Goal: Communication & Community: Answer question/provide support

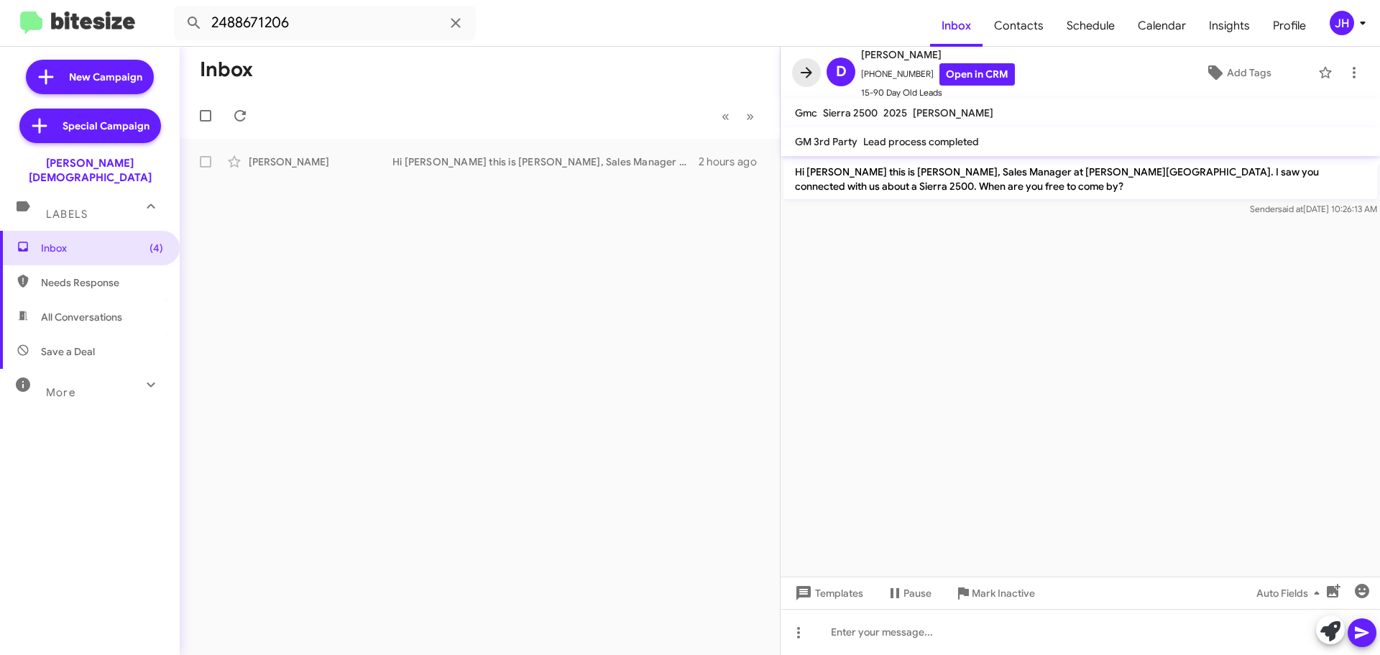
click at [808, 71] on icon at bounding box center [806, 72] width 17 height 17
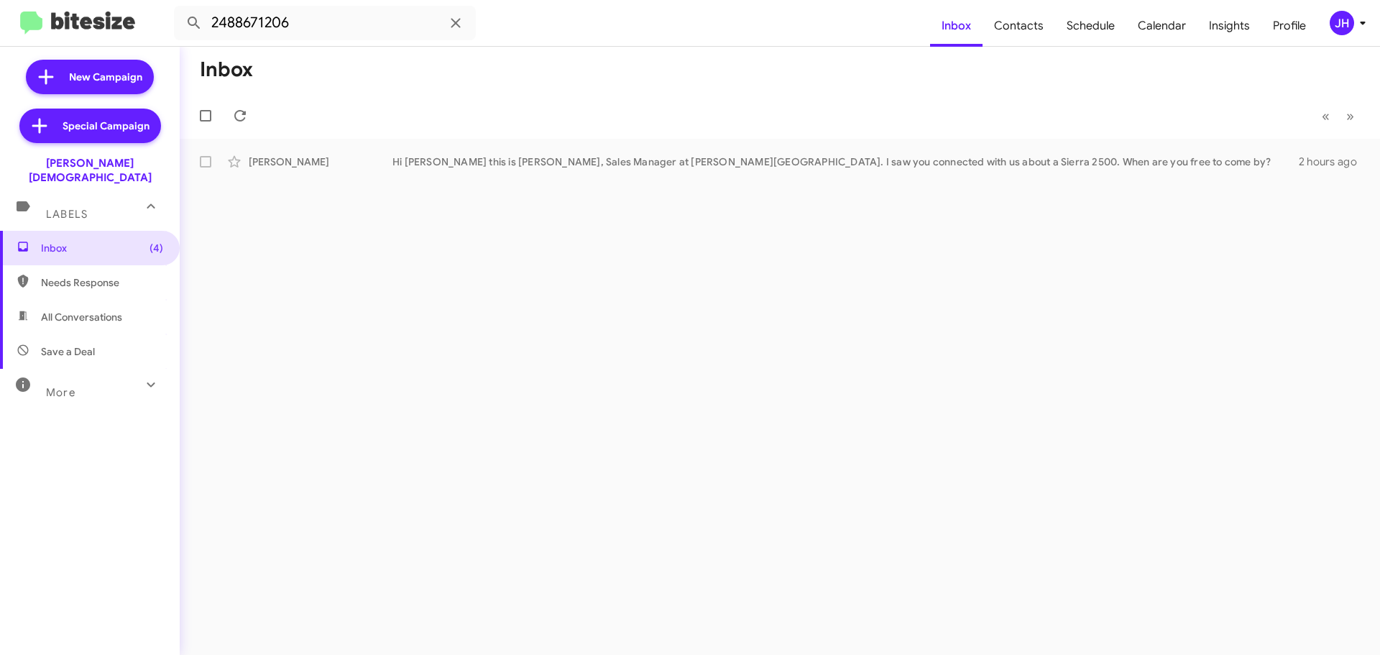
click at [1344, 8] on mat-toolbar "2488671206 Inbox Contacts Schedule Calendar Insights Profile [PERSON_NAME]" at bounding box center [690, 23] width 1380 height 46
click at [1347, 22] on div "JH" at bounding box center [1341, 23] width 24 height 24
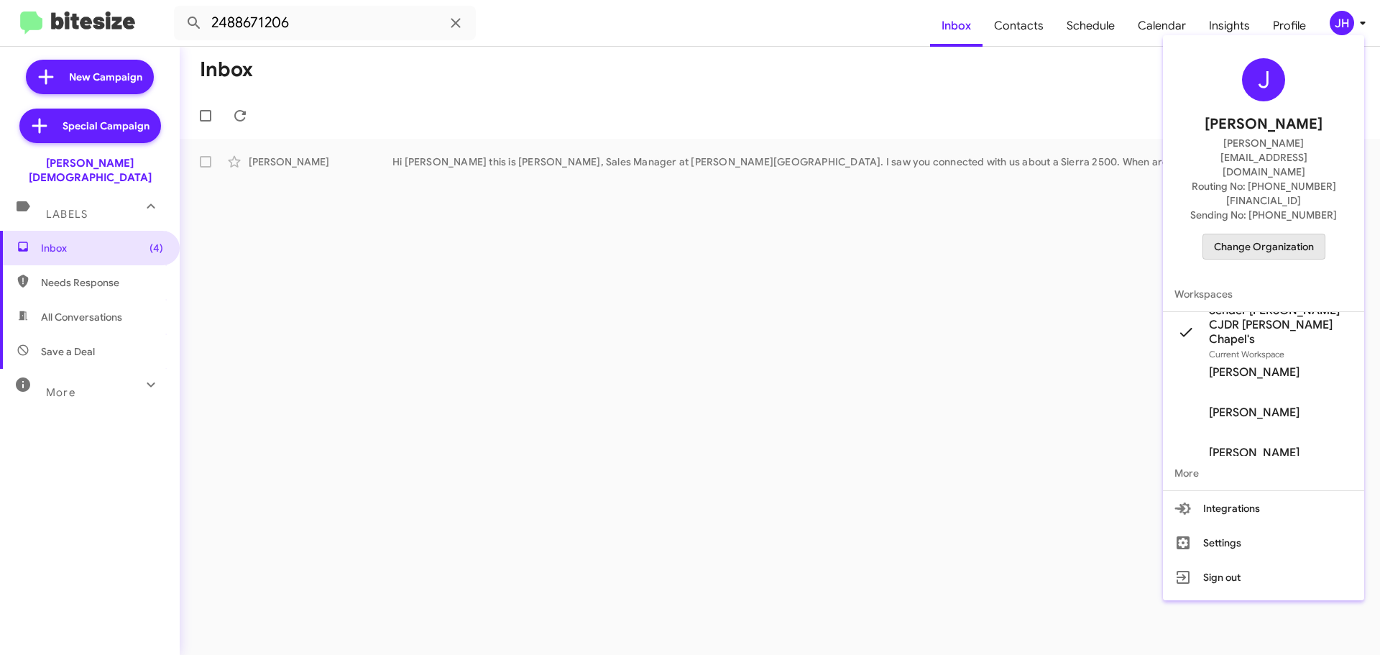
click at [1283, 234] on span "Change Organization" at bounding box center [1264, 246] width 100 height 24
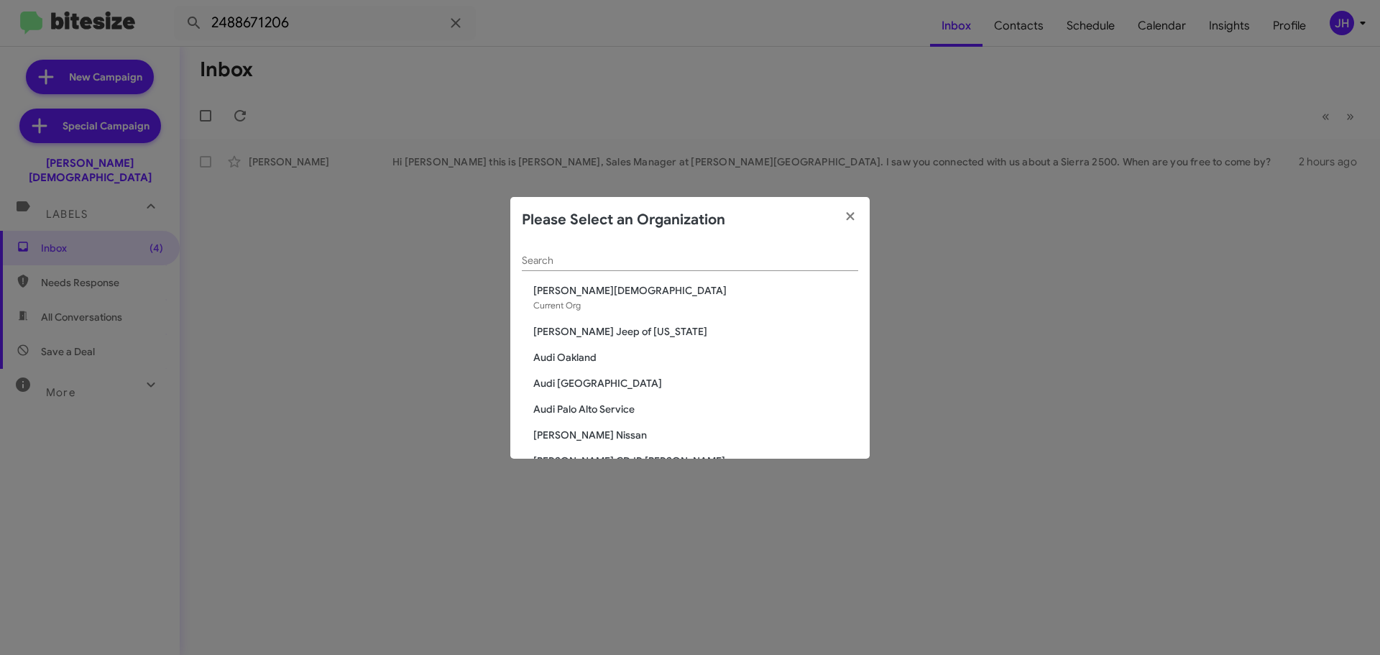
click at [573, 256] on input "Search" at bounding box center [690, 260] width 336 height 11
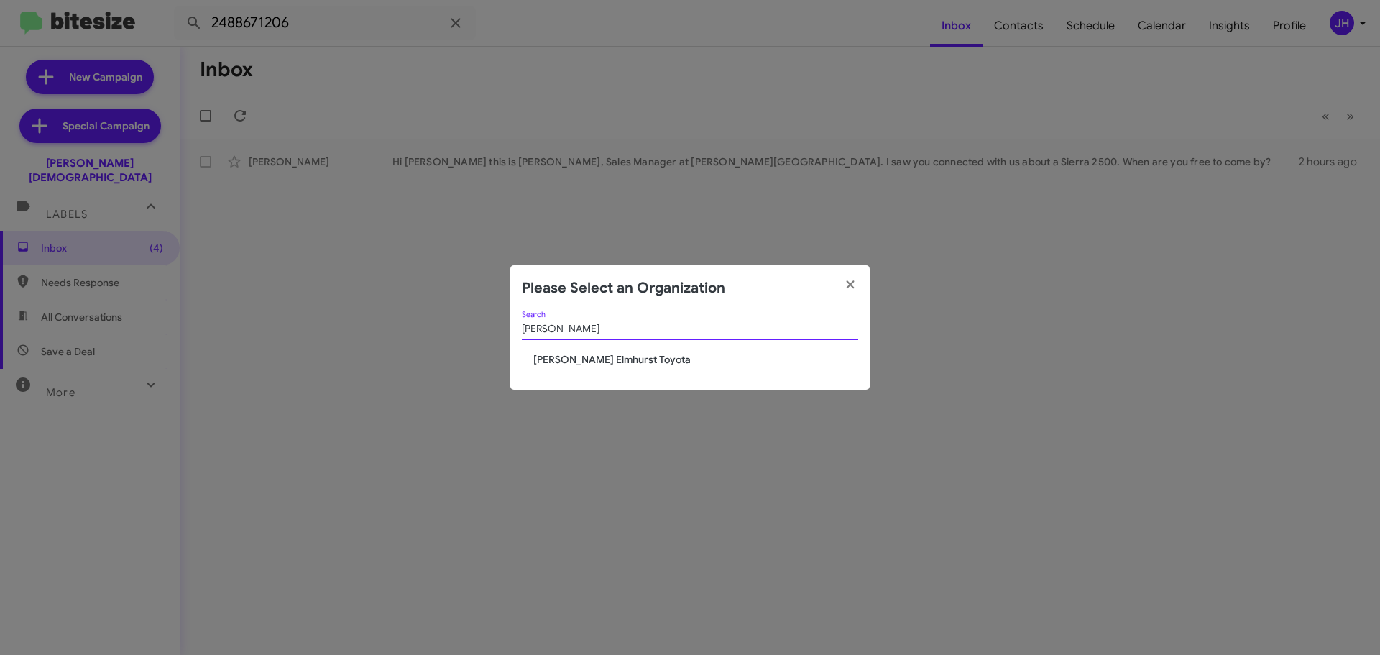
type input "[PERSON_NAME]"
click at [599, 361] on span "[PERSON_NAME] Elmhurst Toyota" at bounding box center [695, 359] width 325 height 14
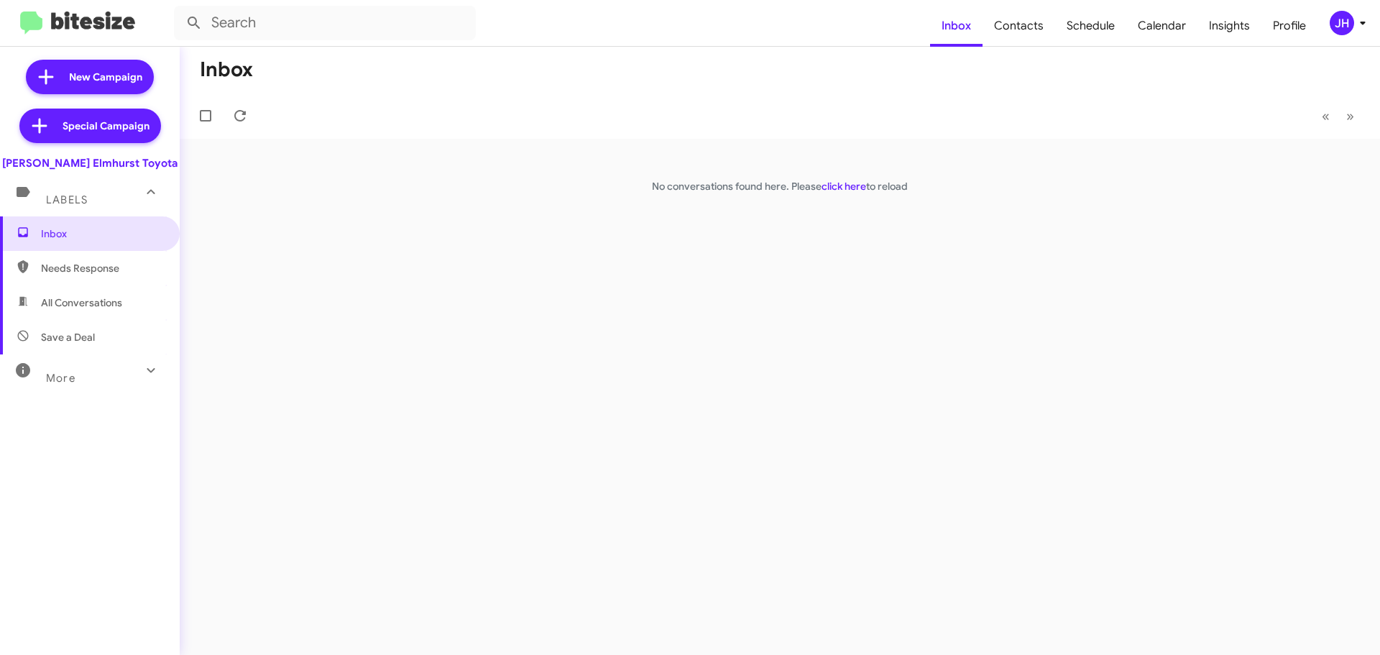
click at [1338, 20] on div "JH" at bounding box center [1341, 23] width 24 height 24
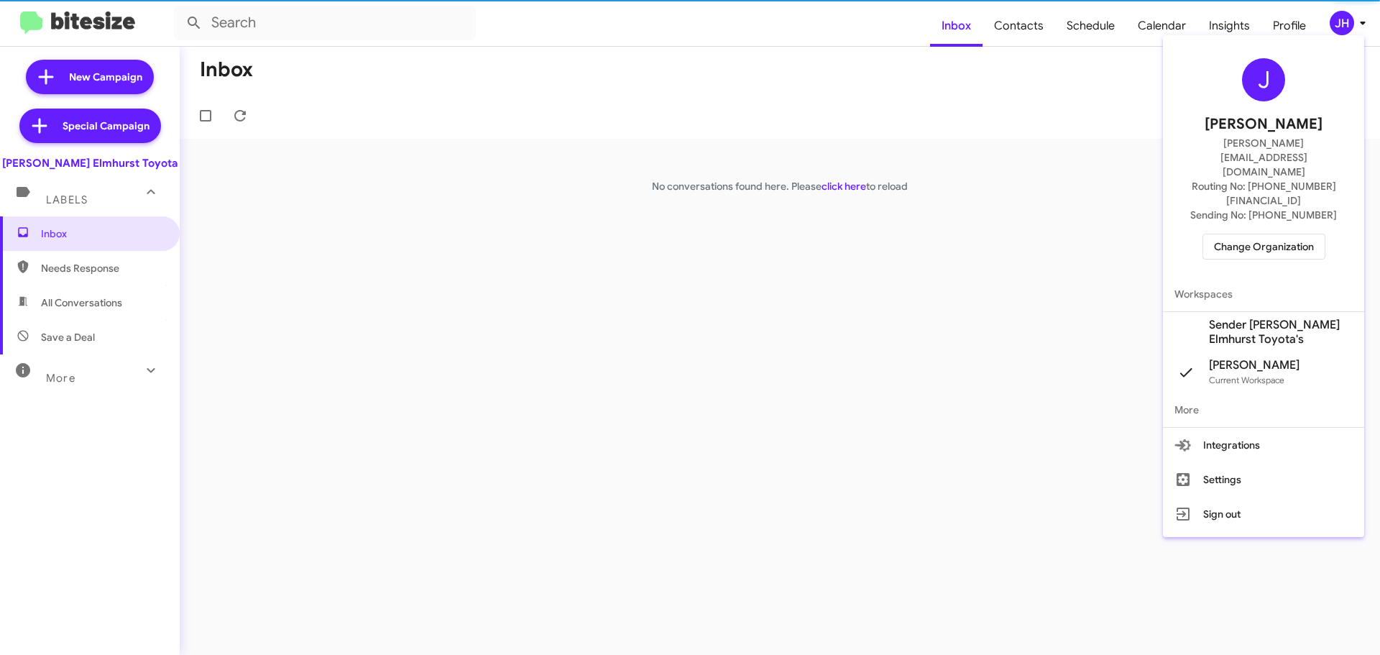
click at [1248, 318] on span "Sender McGrath Elmhurst Toyota's" at bounding box center [1281, 332] width 144 height 29
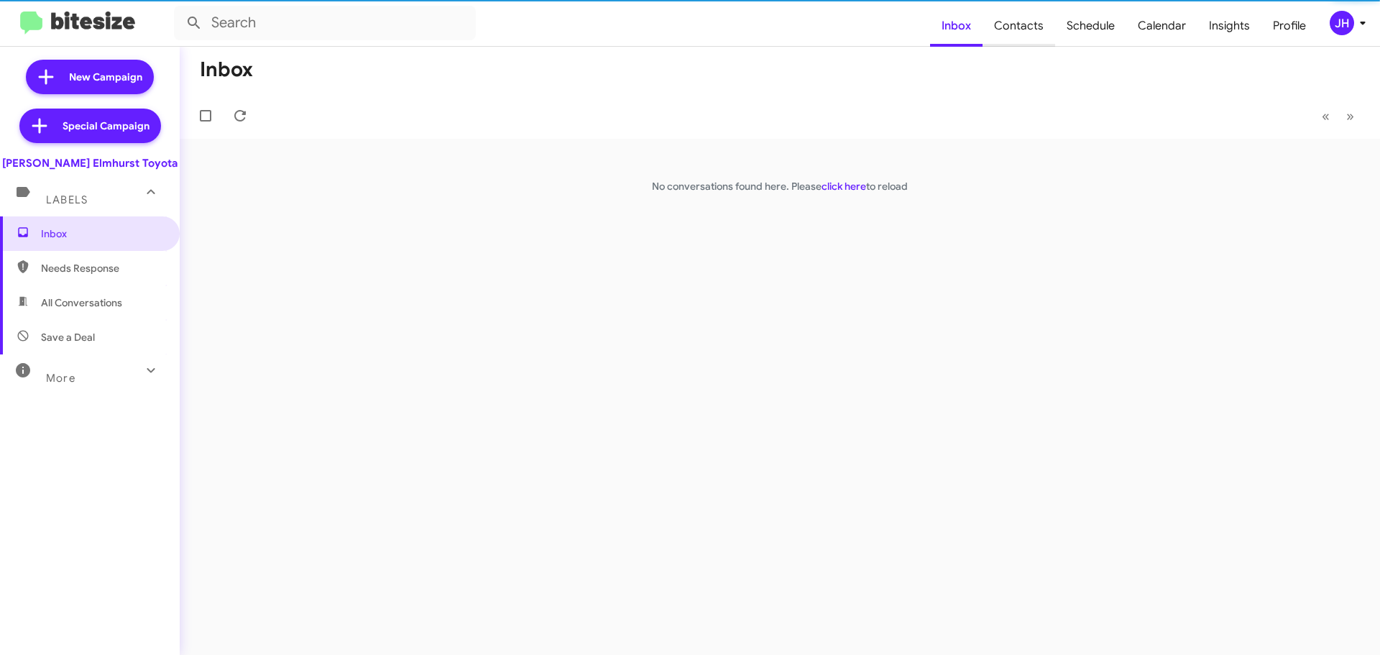
click at [1027, 32] on span "Contacts" at bounding box center [1018, 26] width 73 height 42
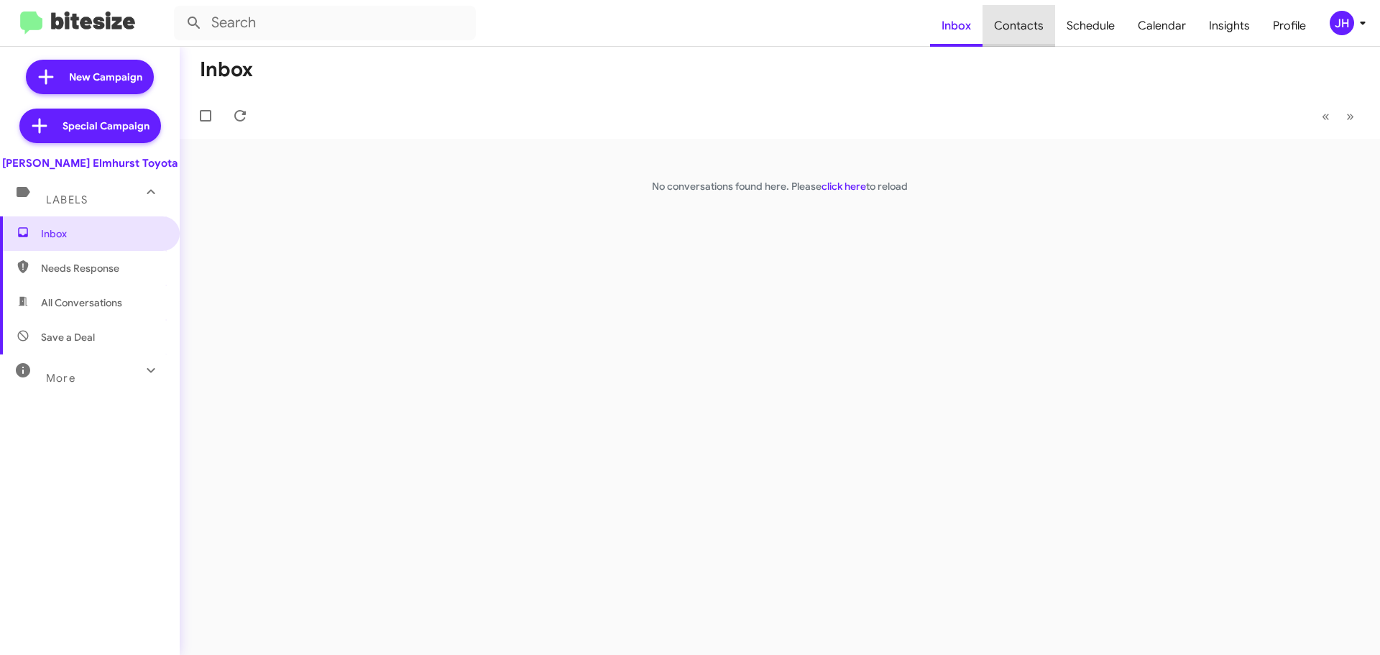
type input "in:groups"
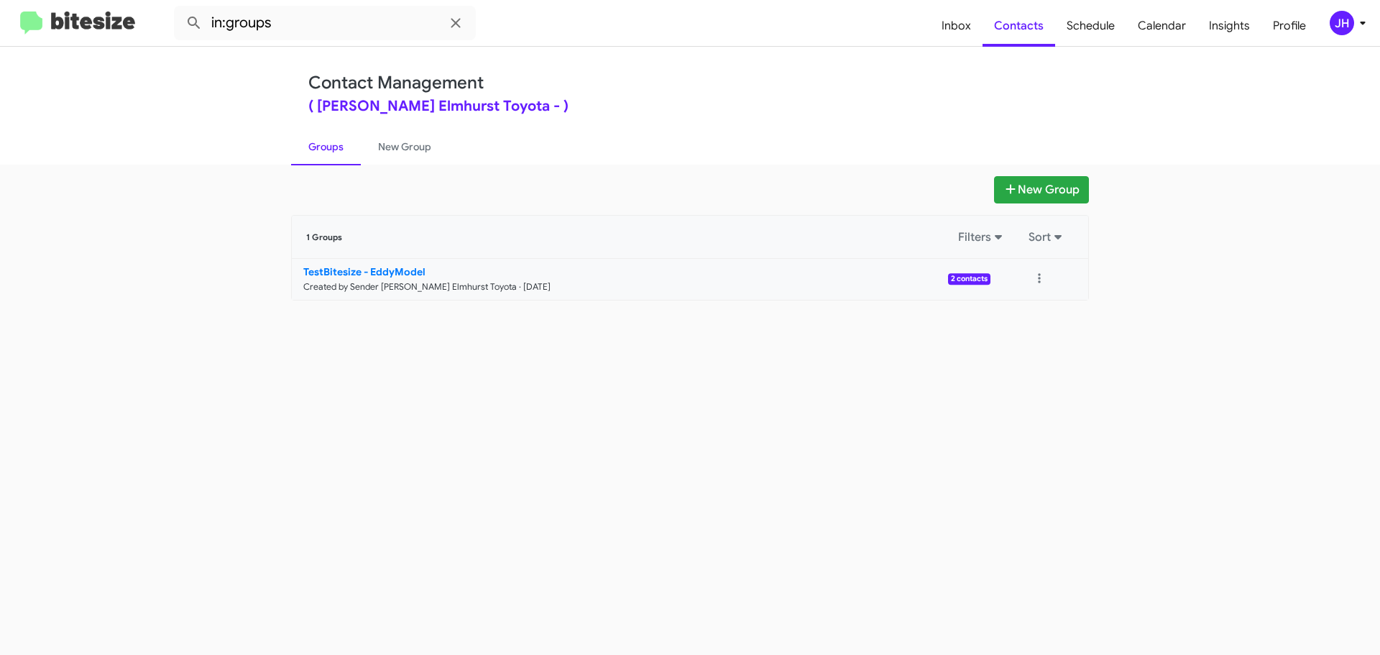
click at [965, 287] on link "TestBitesize - EddyModel Created by Sender McGrath Elmhurst Toyota · Sep 19, 20…" at bounding box center [641, 279] width 698 height 41
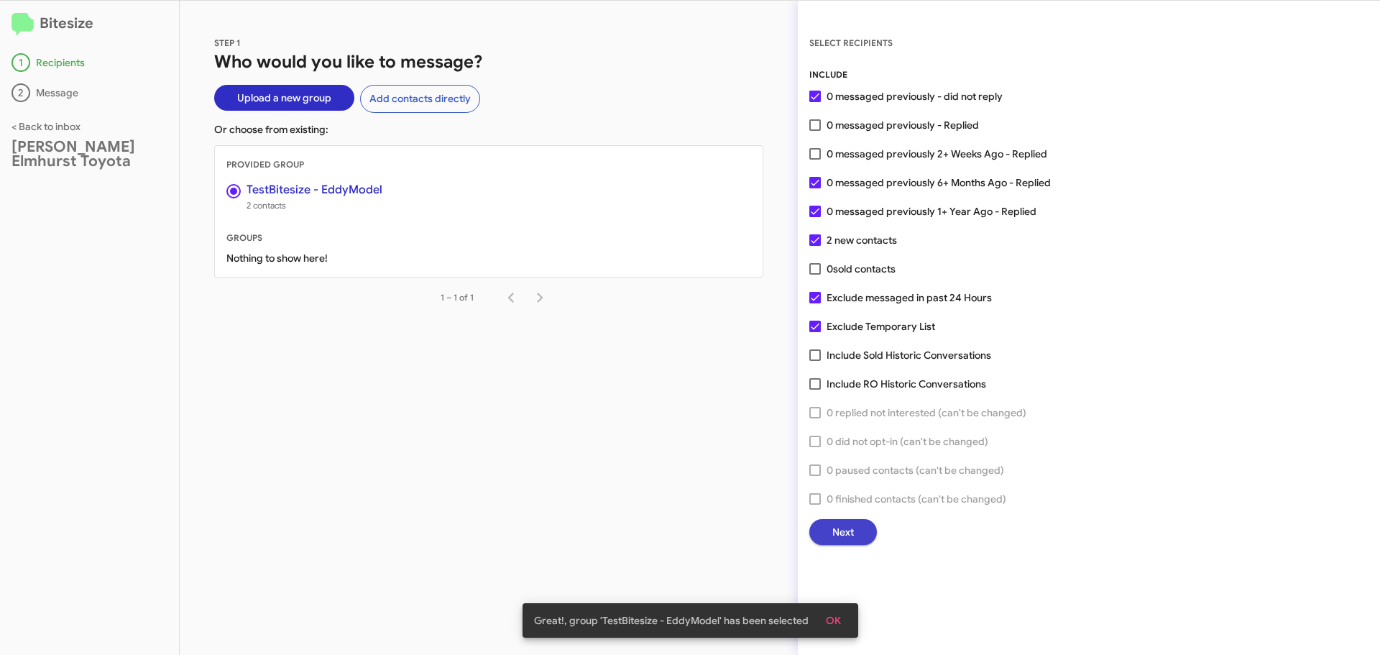
click at [869, 527] on button "Next" at bounding box center [843, 532] width 68 height 26
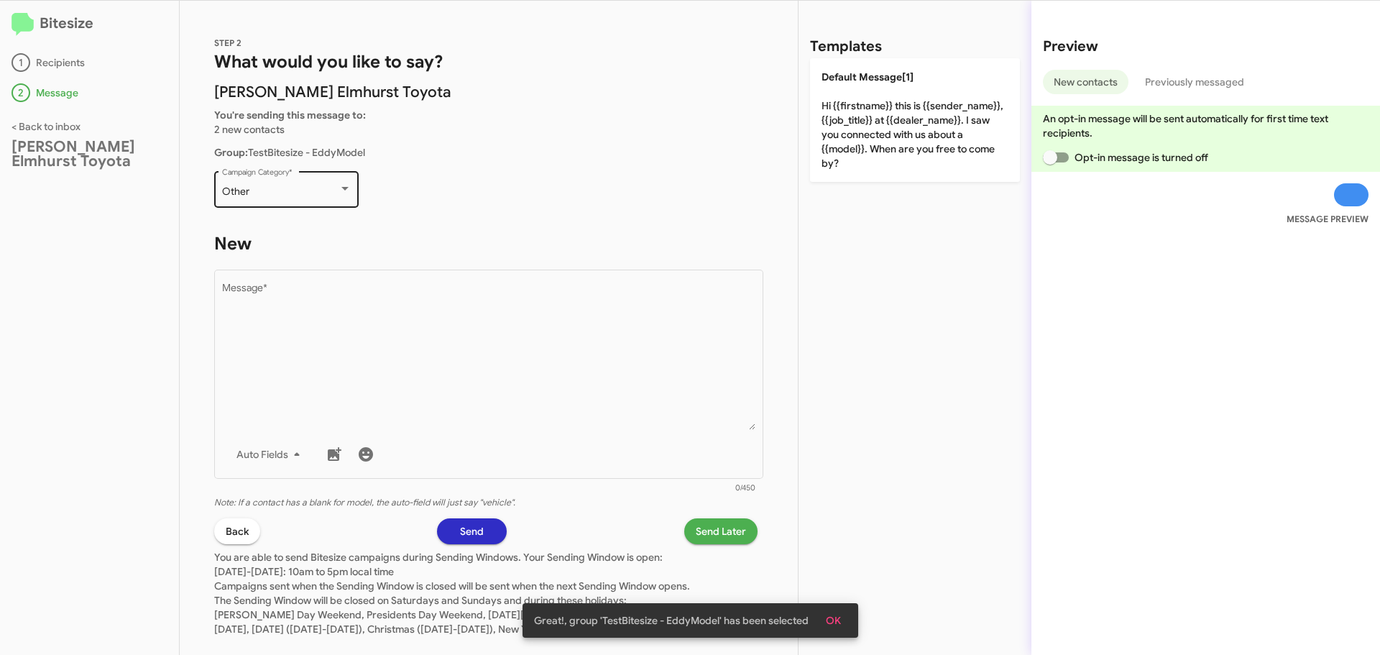
click at [306, 175] on div "Other Campaign Category *" at bounding box center [286, 188] width 129 height 40
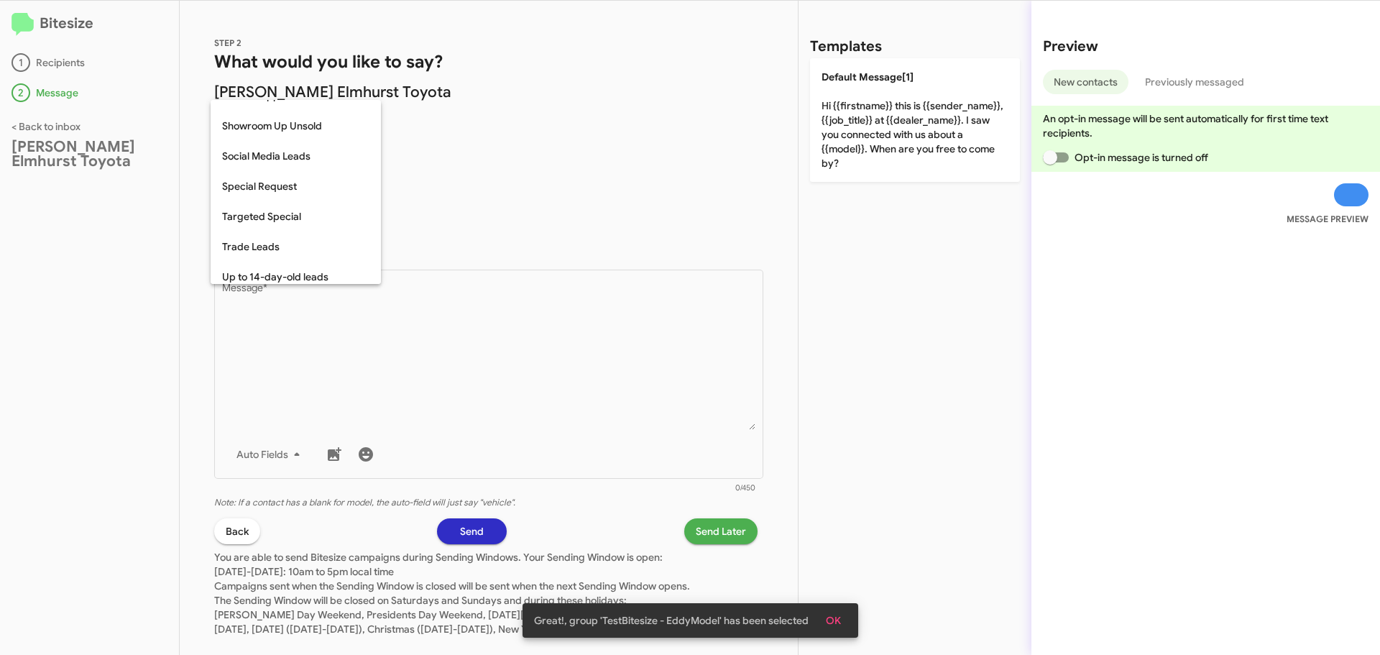
scroll to position [529, 0]
click at [292, 196] on span "Special Request" at bounding box center [295, 190] width 147 height 30
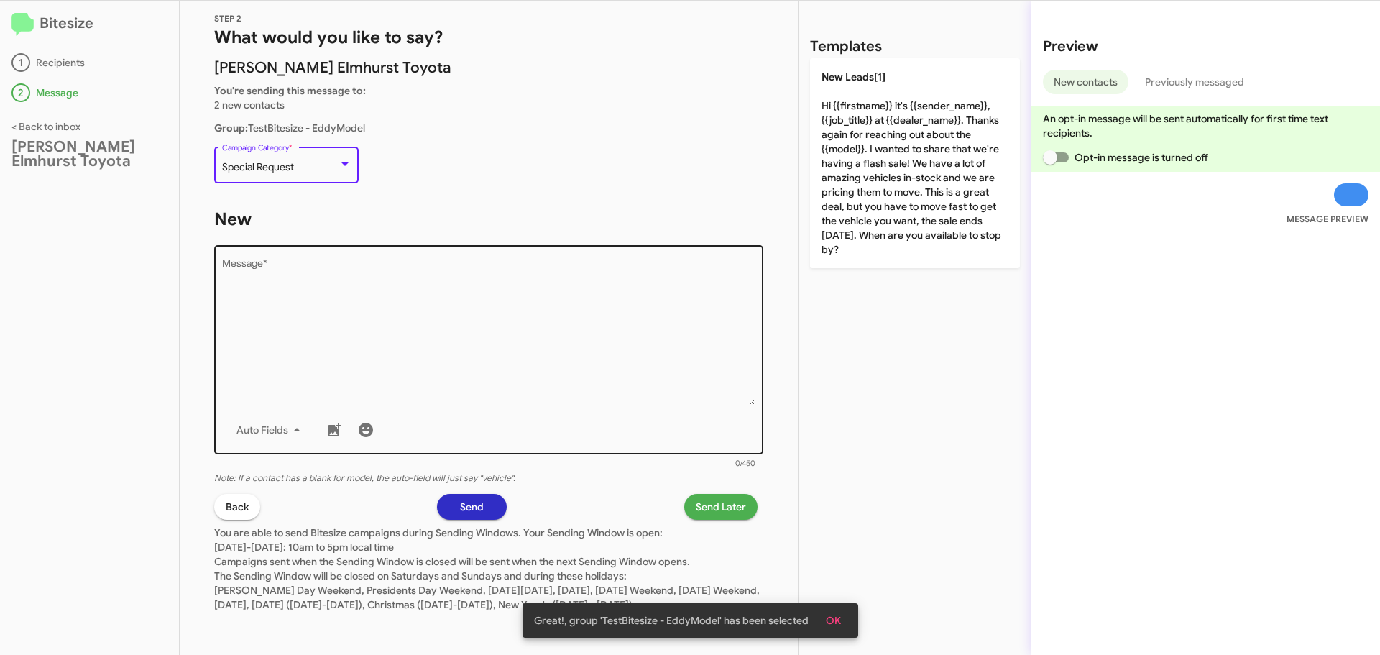
scroll to position [39, 0]
click at [322, 262] on textarea "Message *" at bounding box center [489, 332] width 534 height 147
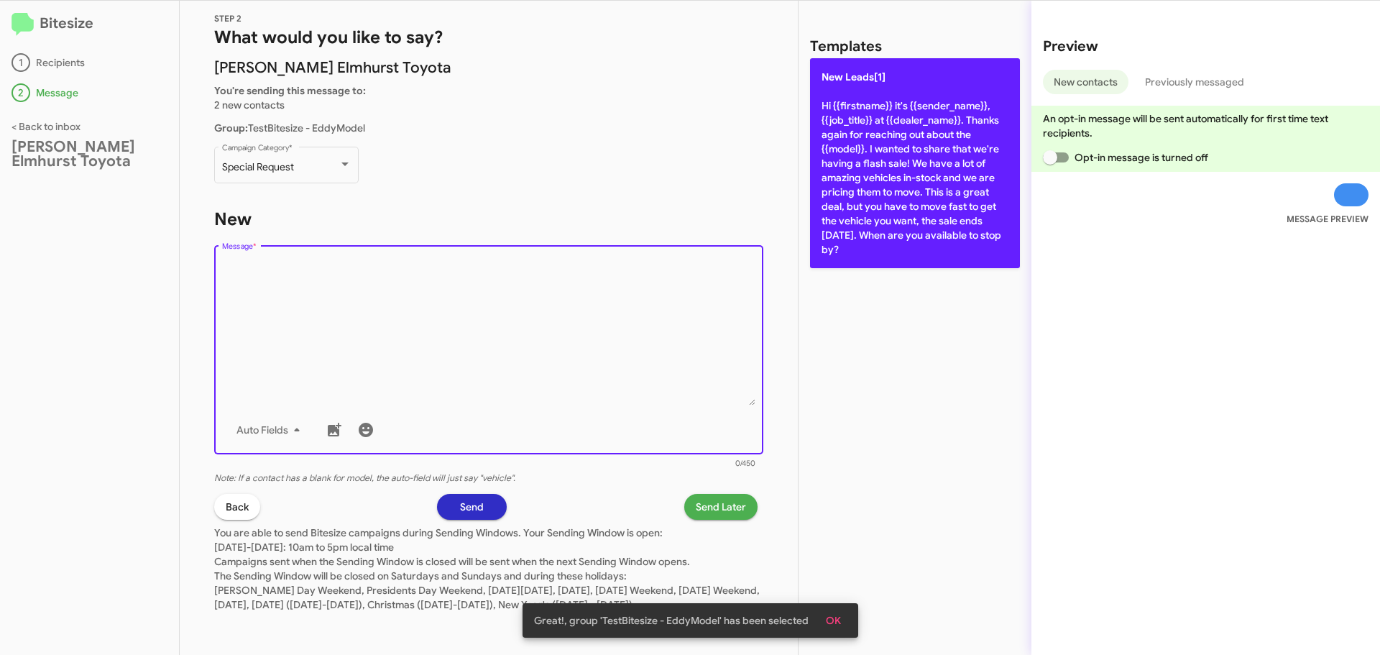
click at [902, 179] on p "New Leads[1] Hi {{firstname}} it's {{sender_name}}, {{job_title}} at {{dealer_n…" at bounding box center [915, 163] width 210 height 210
type textarea "Hi {{firstname}} it's {{sender_name}}, {{job_title}} at {{dealer_name}}. Thanks…"
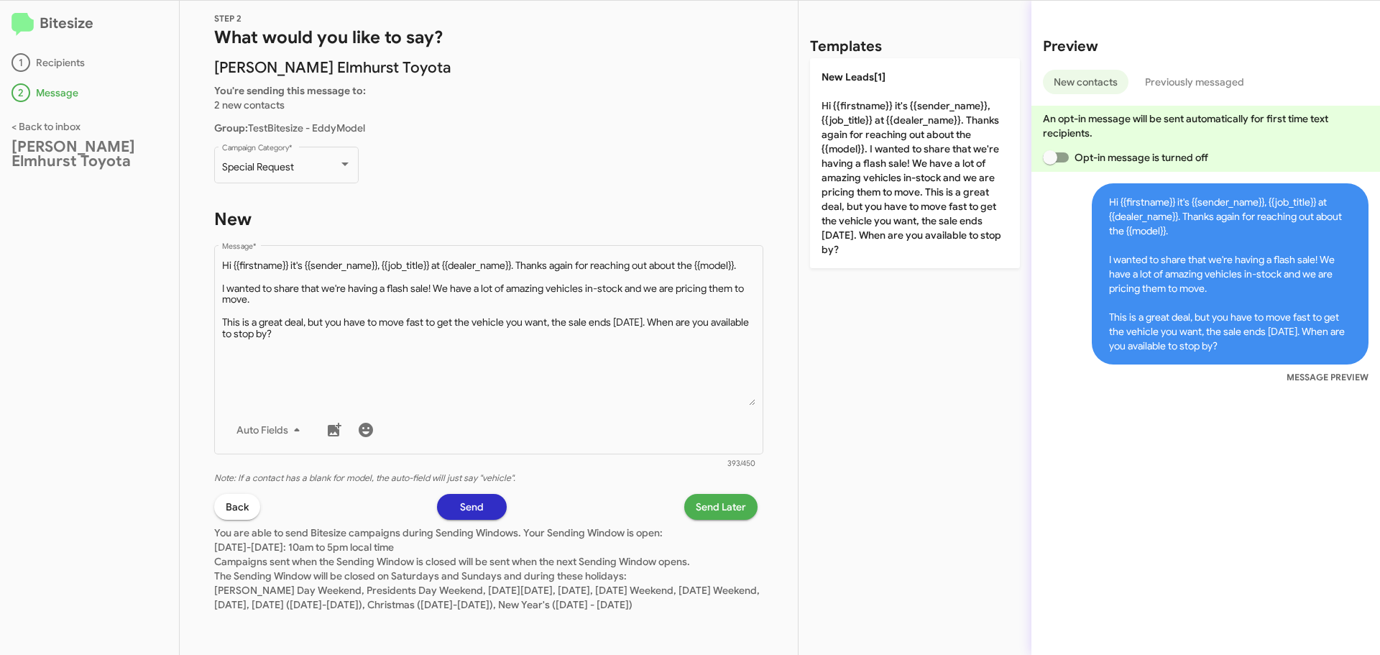
click at [461, 494] on span "Send" at bounding box center [472, 507] width 24 height 26
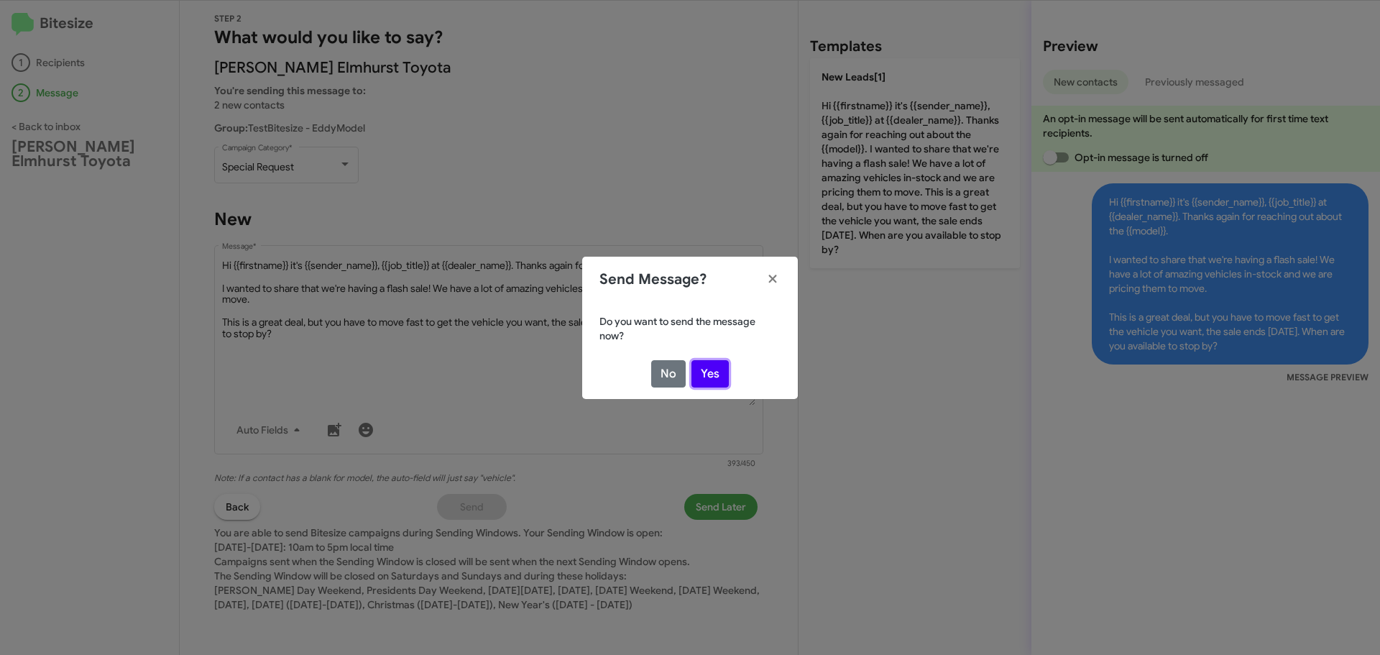
click at [703, 374] on button "Yes" at bounding box center [709, 373] width 37 height 27
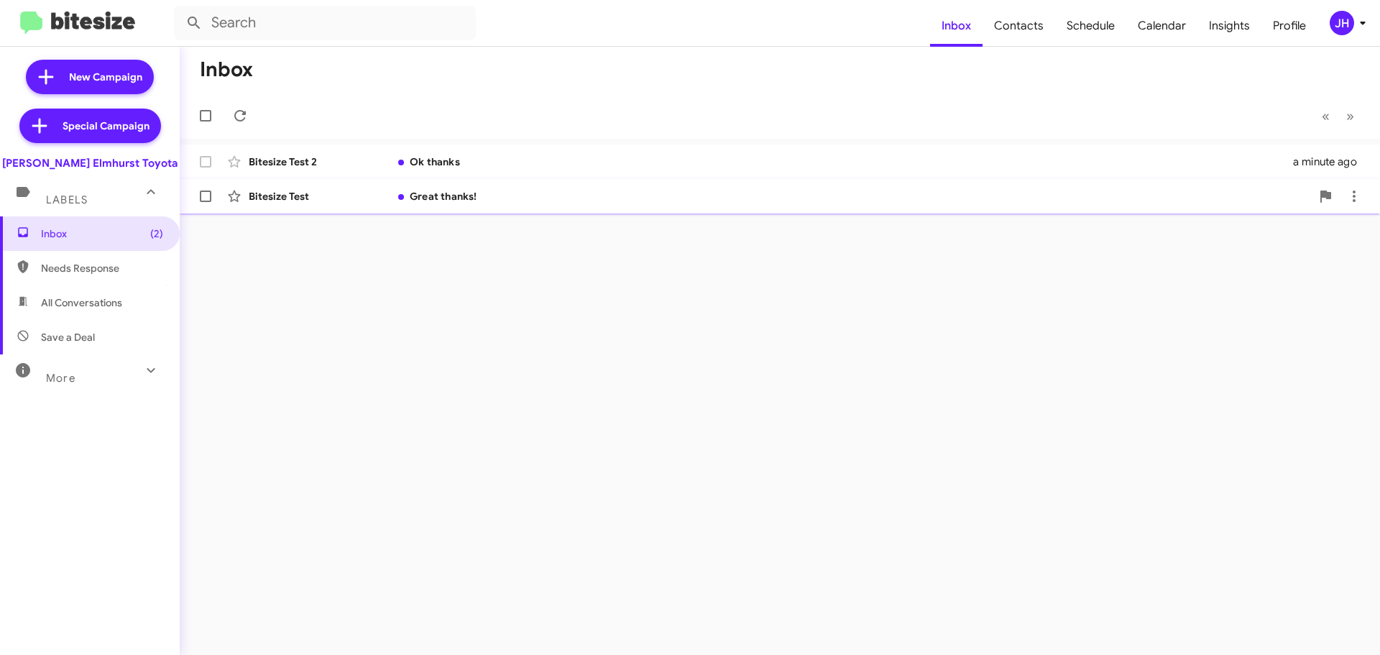
click at [530, 185] on div "Bitesize Test Great thanks! a minute ago" at bounding box center [779, 196] width 1177 height 29
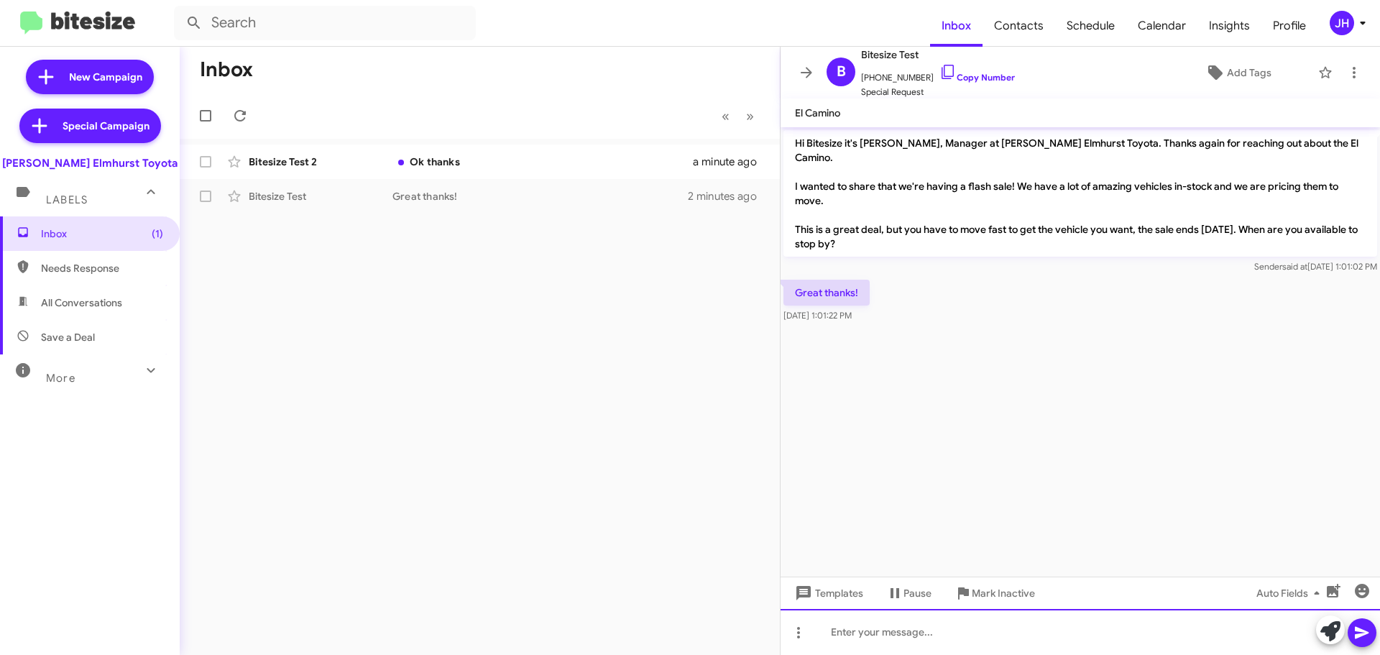
click at [849, 635] on div at bounding box center [1079, 632] width 599 height 46
paste div
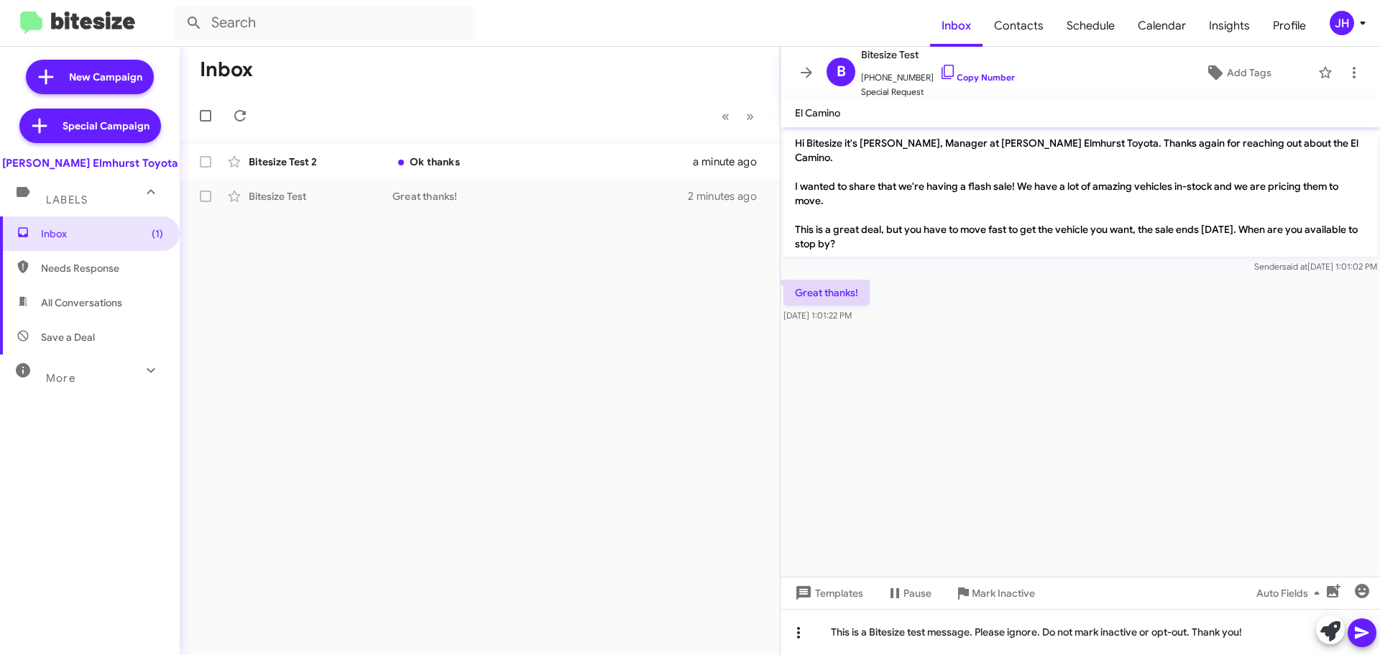
click at [791, 629] on icon at bounding box center [798, 632] width 17 height 17
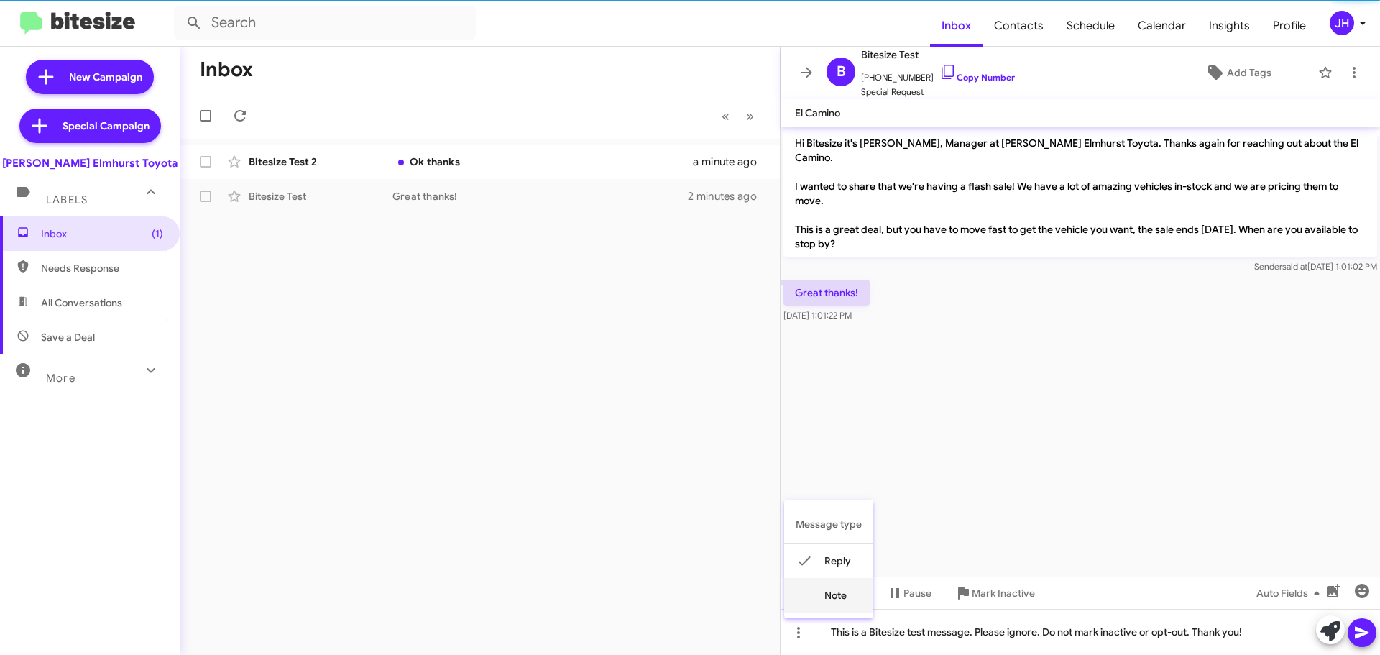
click at [816, 600] on button "note" at bounding box center [828, 595] width 89 height 34
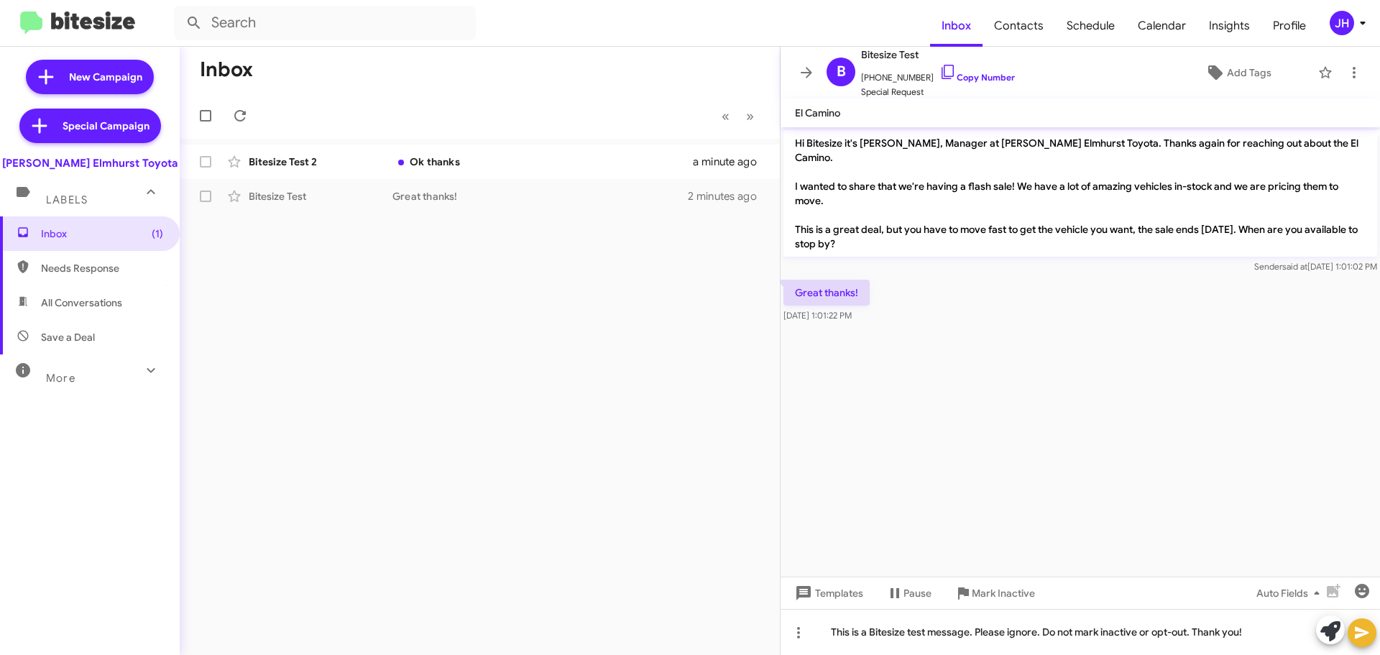
click at [1362, 635] on icon at bounding box center [1362, 633] width 14 height 12
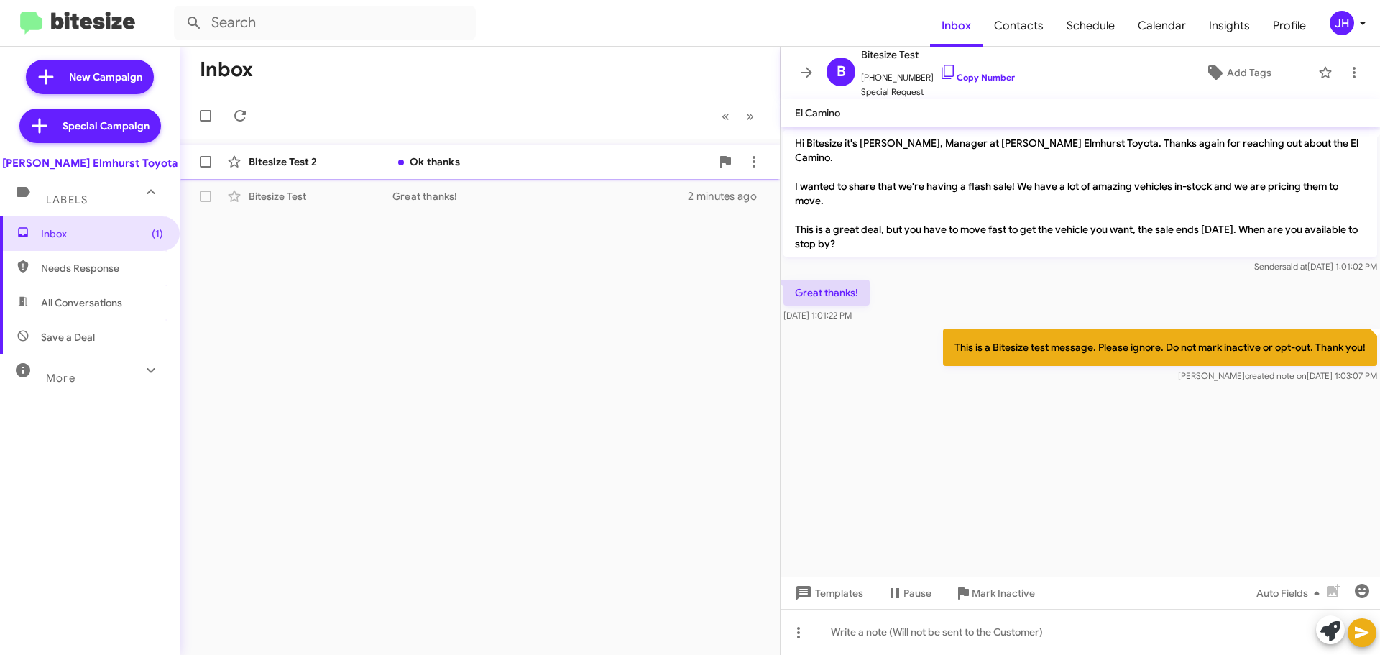
click at [535, 167] on div "Ok thanks" at bounding box center [551, 161] width 318 height 14
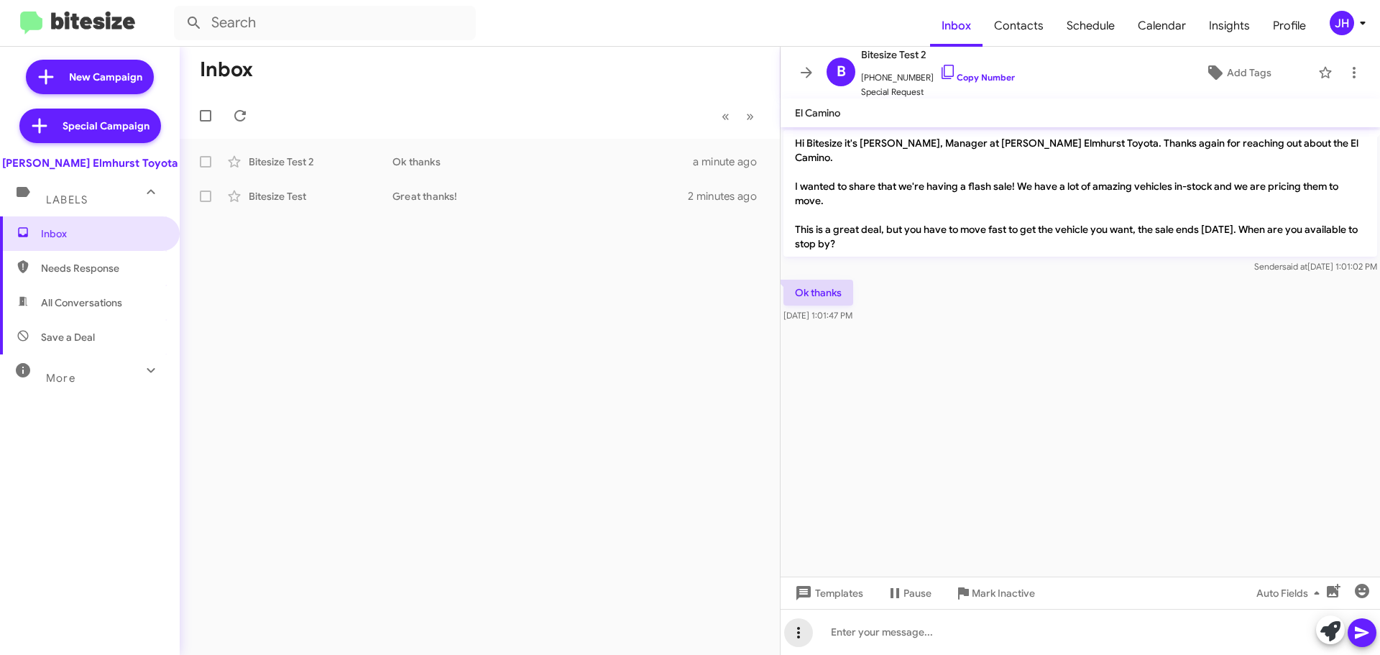
click at [800, 631] on icon at bounding box center [798, 632] width 17 height 17
click at [825, 597] on button "note" at bounding box center [828, 595] width 89 height 34
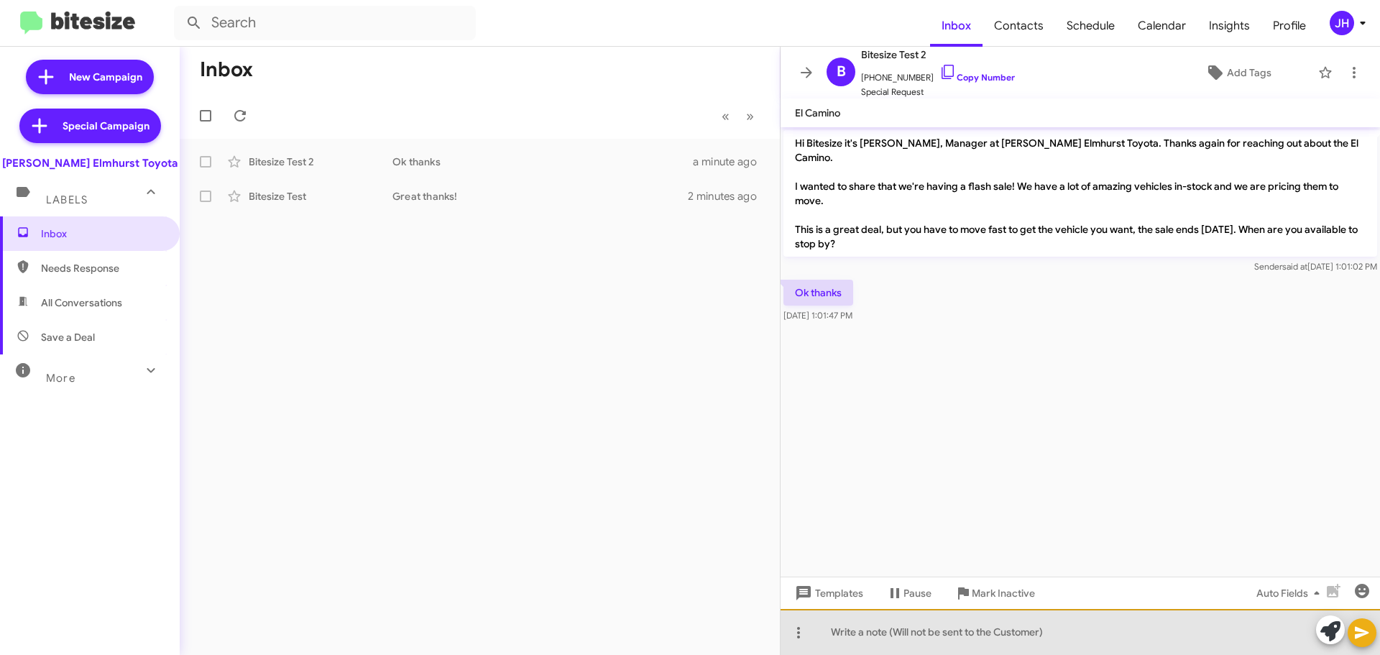
click at [892, 632] on div at bounding box center [1079, 632] width 599 height 46
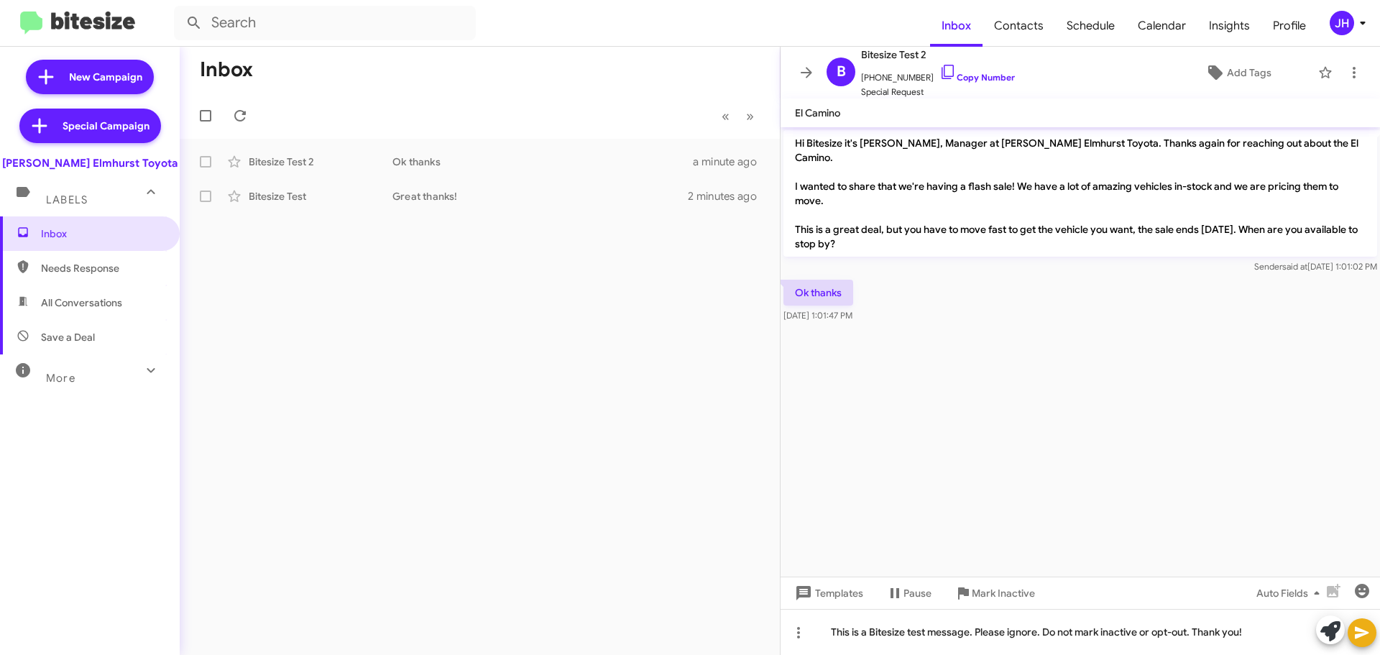
click at [1351, 632] on button at bounding box center [1361, 632] width 29 height 29
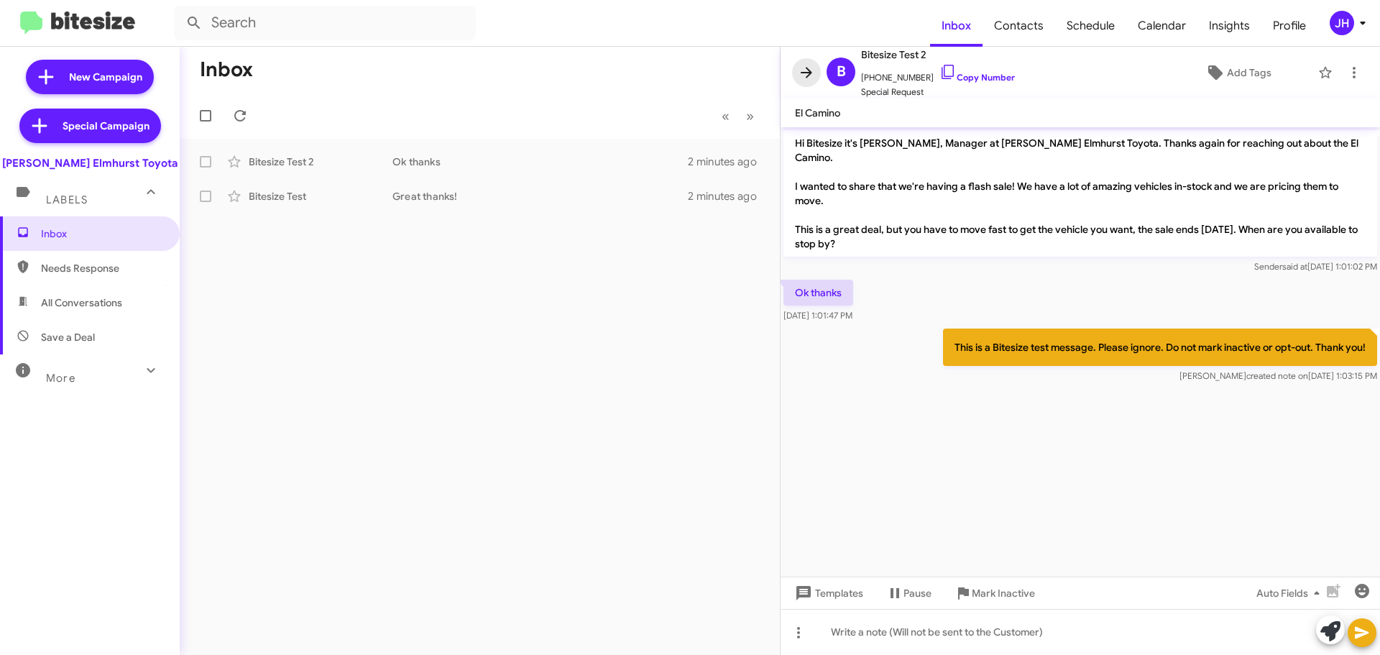
click at [811, 69] on icon at bounding box center [806, 72] width 17 height 17
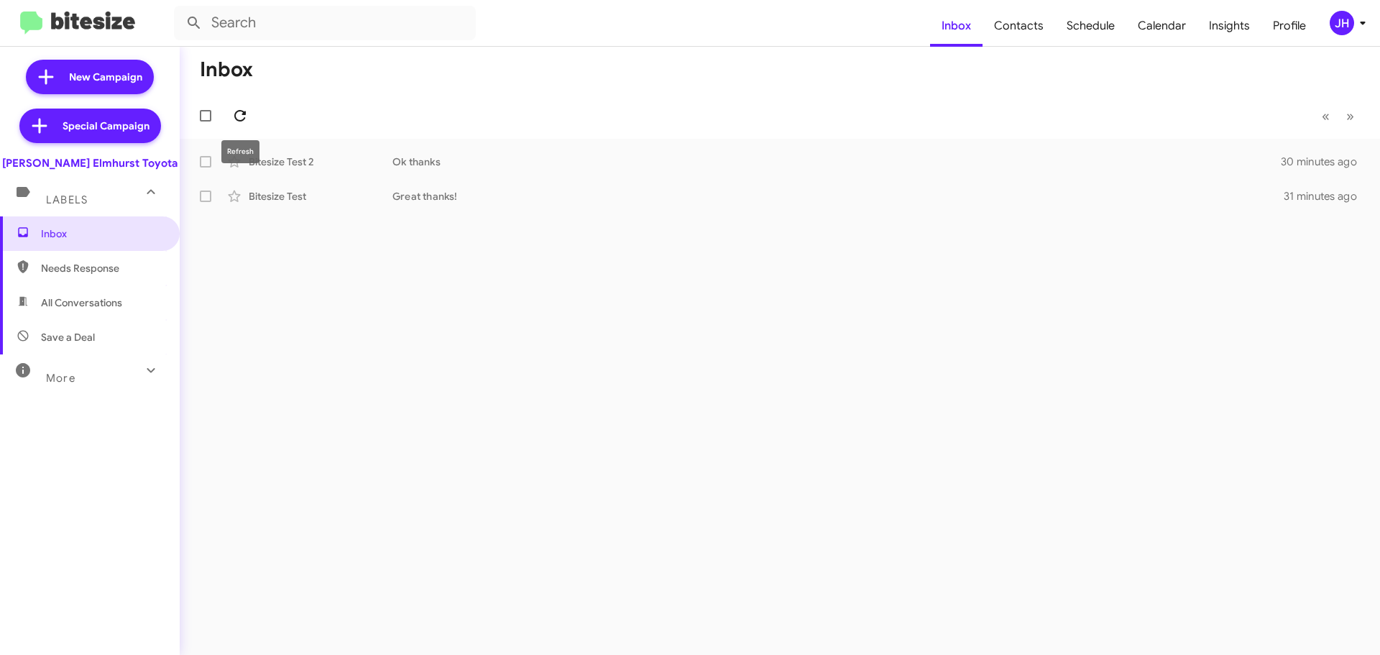
click at [249, 117] on span at bounding box center [240, 115] width 29 height 17
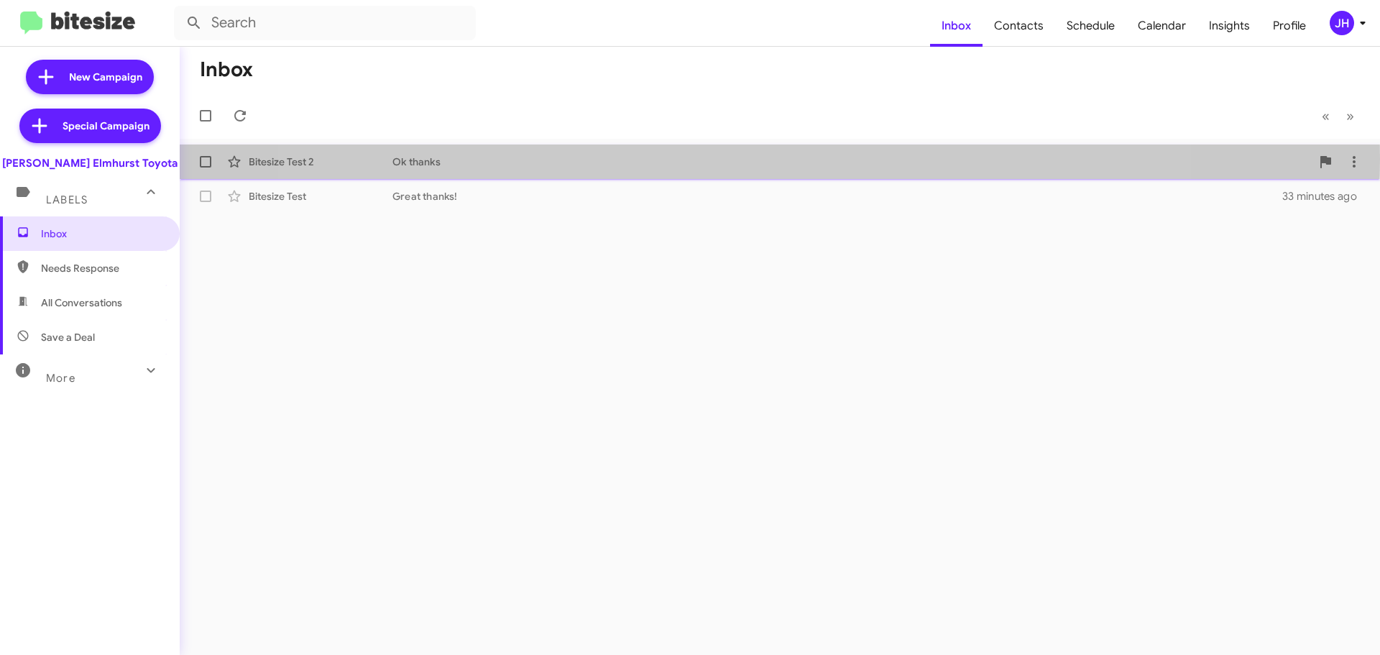
click at [737, 159] on div "Ok thanks" at bounding box center [851, 161] width 918 height 14
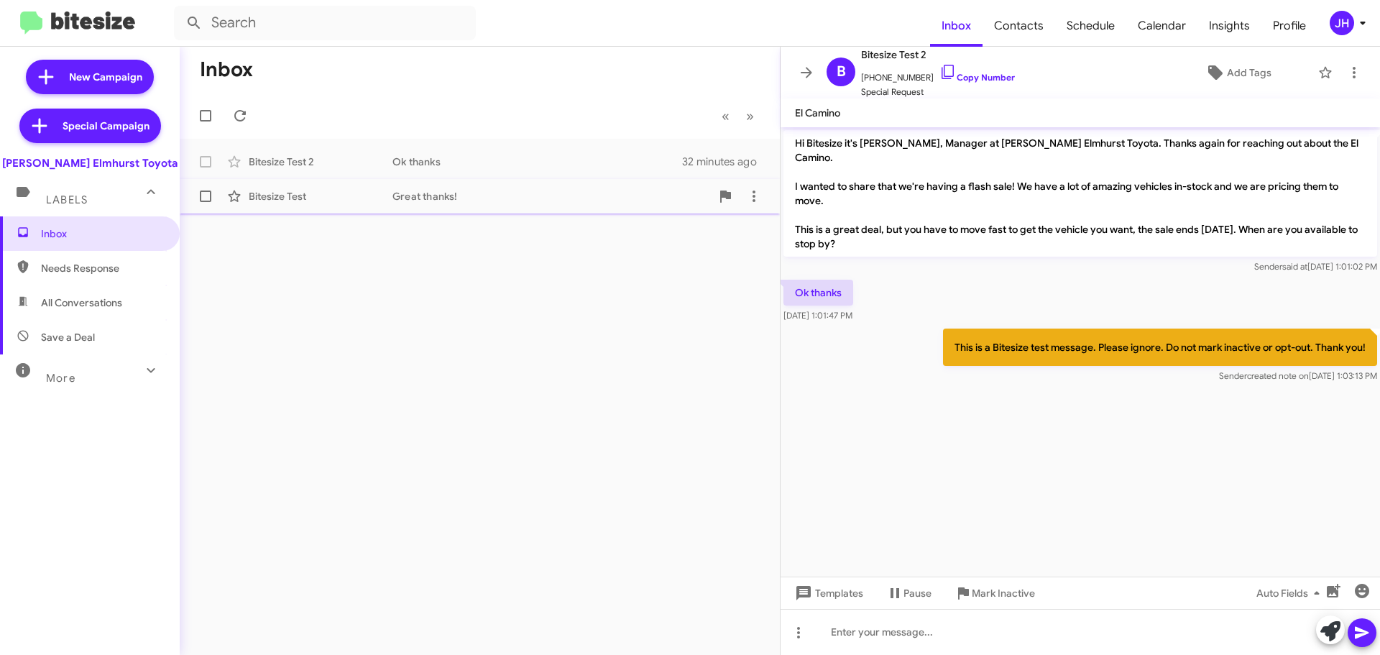
click at [548, 193] on div "Great thanks!" at bounding box center [551, 196] width 318 height 14
click at [803, 76] on icon at bounding box center [806, 72] width 17 height 17
